Goal: Learn about a topic: Learn about a topic

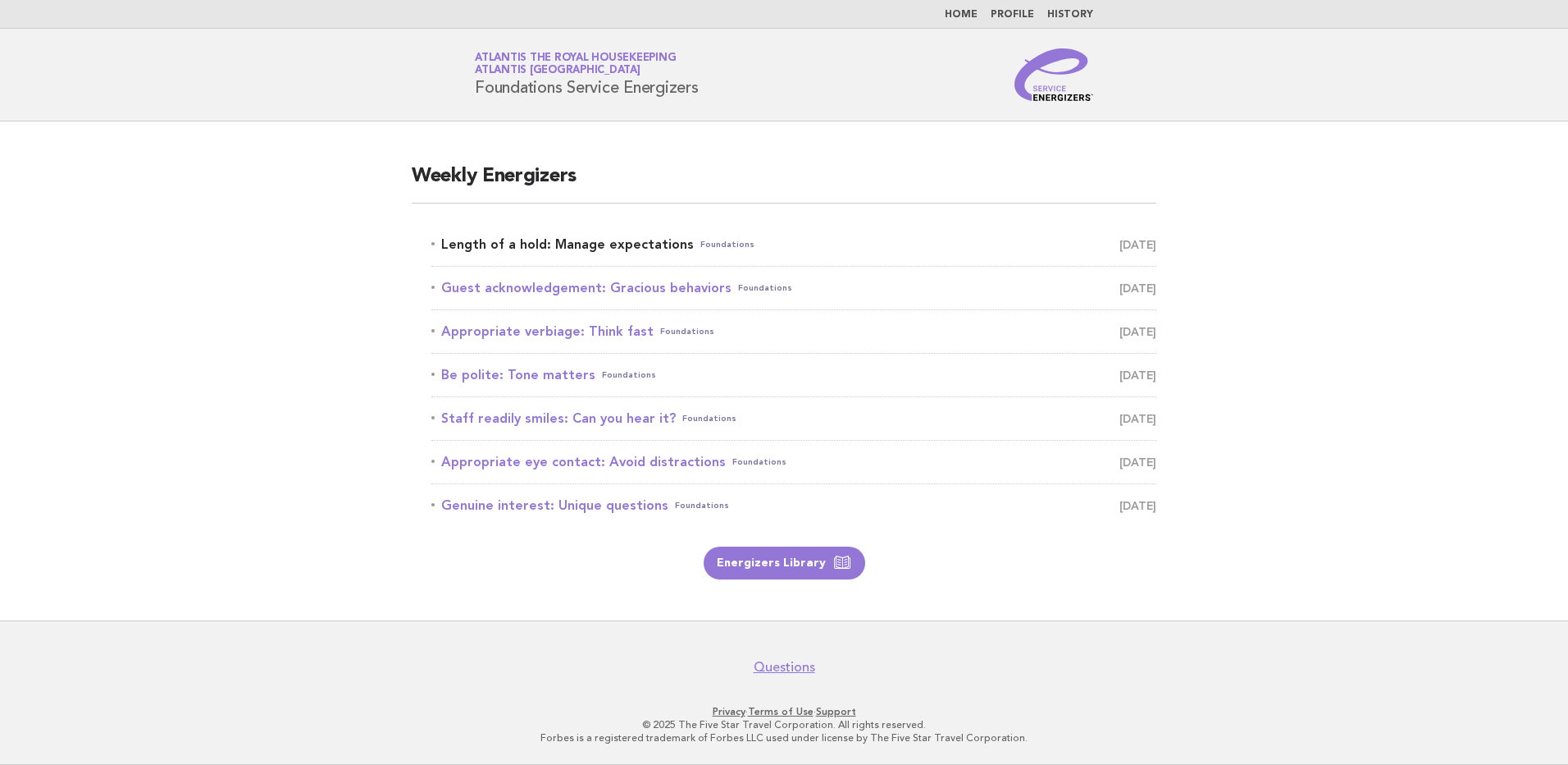
click at [609, 238] on link "Length of a hold: Manage expectations Foundations [DATE]" at bounding box center [794, 244] width 725 height 23
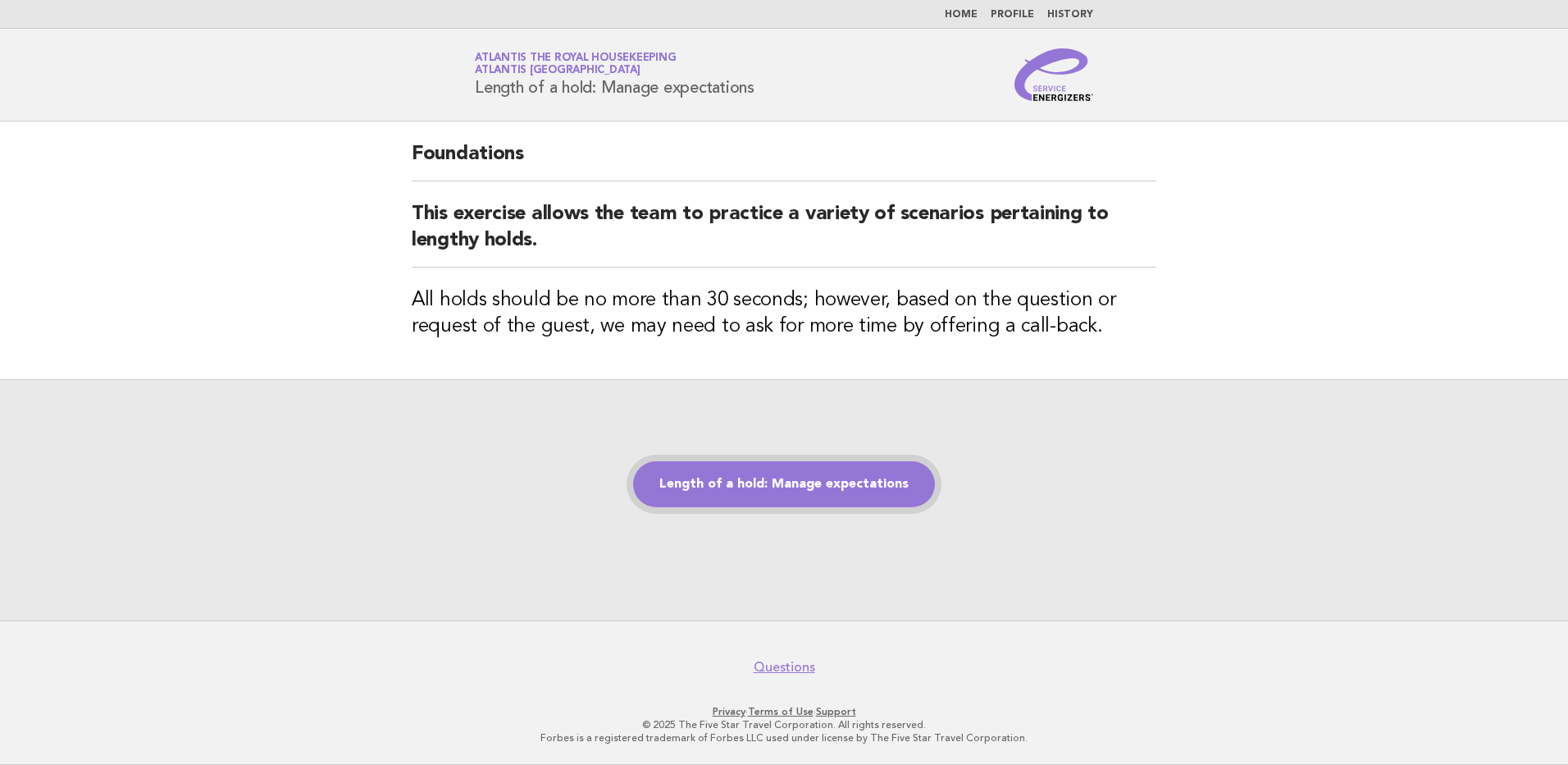
click at [749, 476] on link "Length of a hold: Manage expectations" at bounding box center [784, 483] width 302 height 46
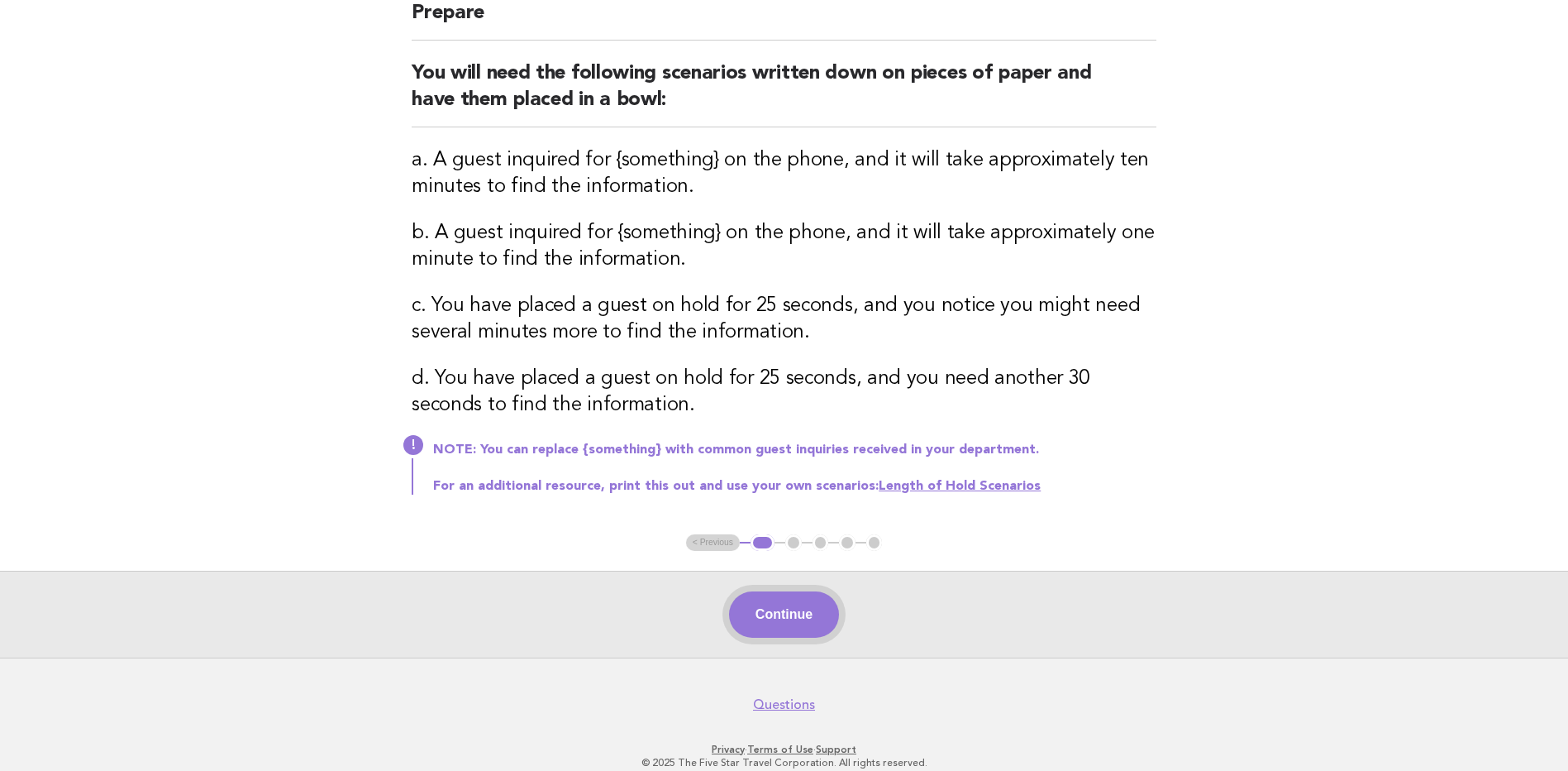
click at [763, 610] on button "Continue" at bounding box center [784, 614] width 110 height 46
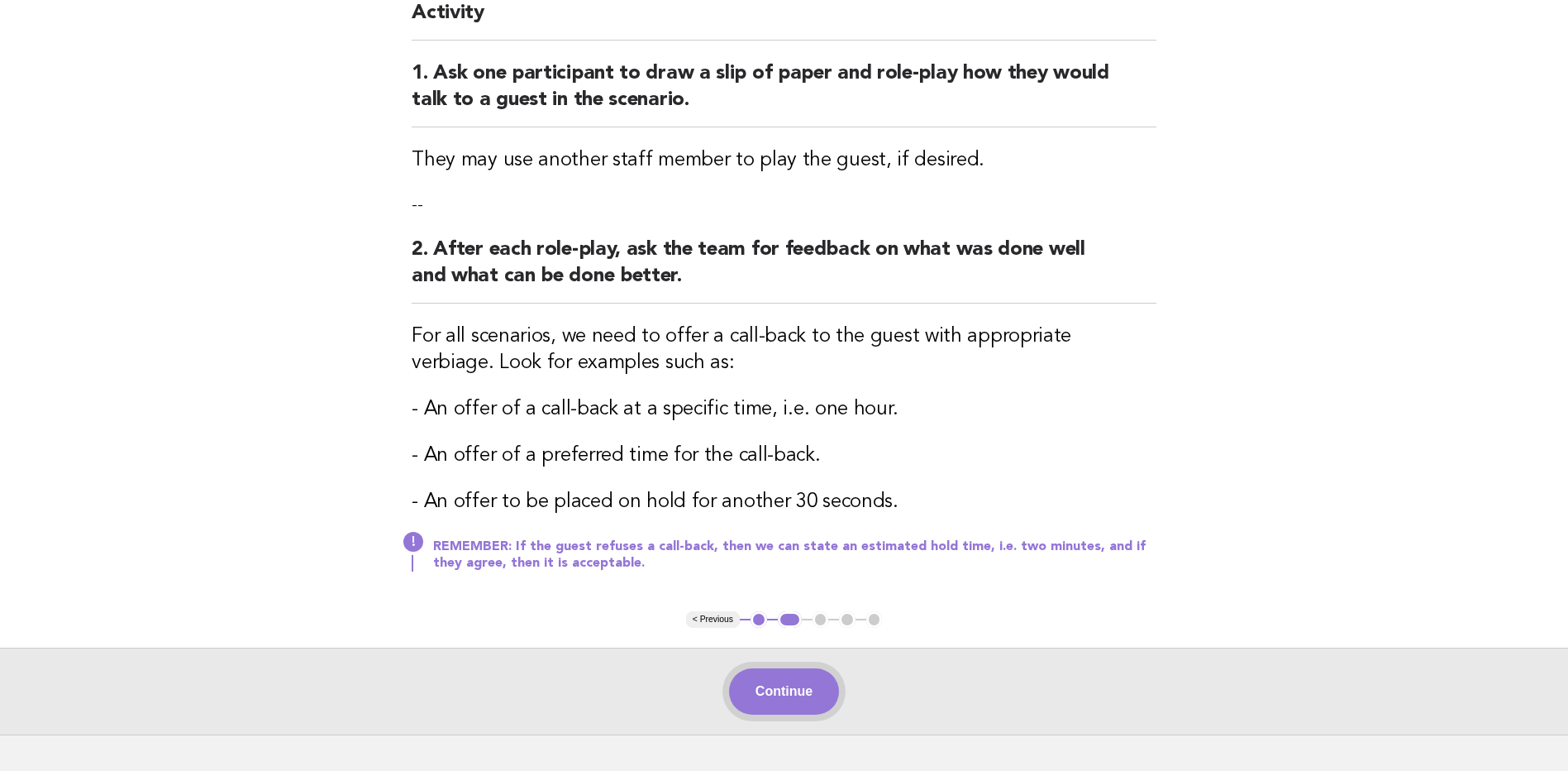
click at [797, 695] on button "Continue" at bounding box center [784, 691] width 110 height 46
